Goal: Task Accomplishment & Management: Manage account settings

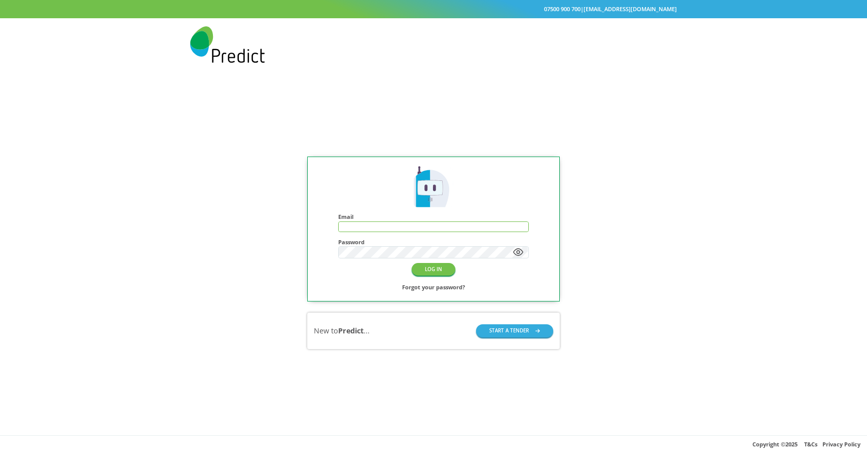
click at [431, 230] on input "text" at bounding box center [433, 227] width 189 height 10
type input "**********"
click at [429, 271] on button "LOG IN" at bounding box center [434, 269] width 44 height 13
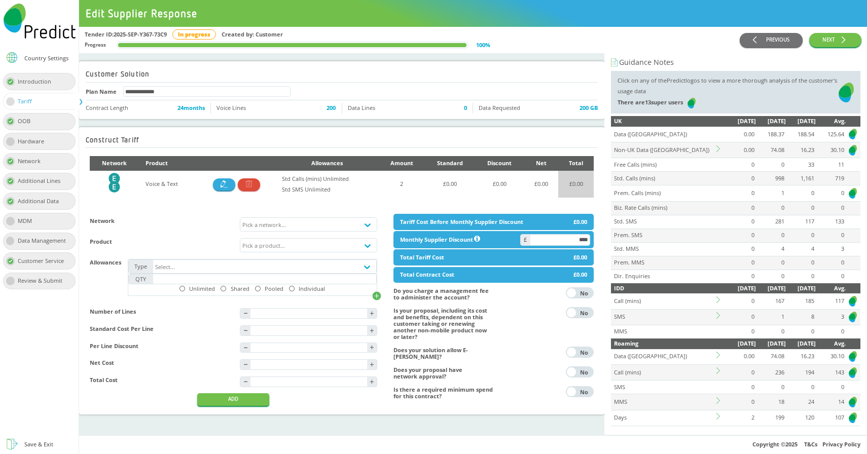
scroll to position [11, 0]
